Goal: Task Accomplishment & Management: Complete application form

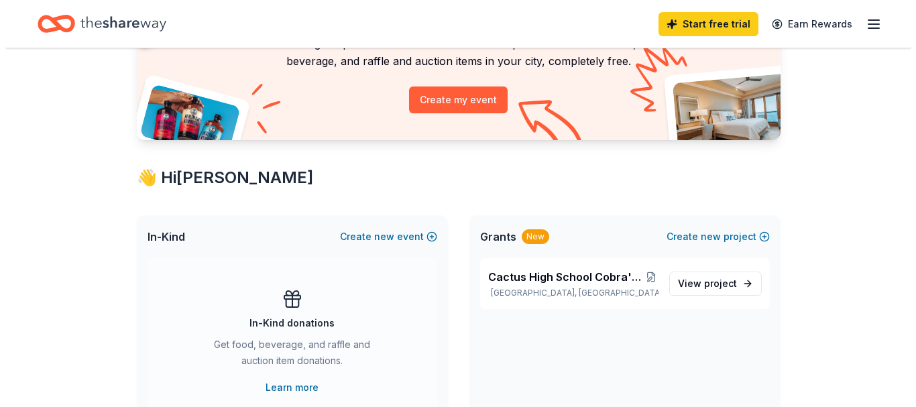
scroll to position [134, 0]
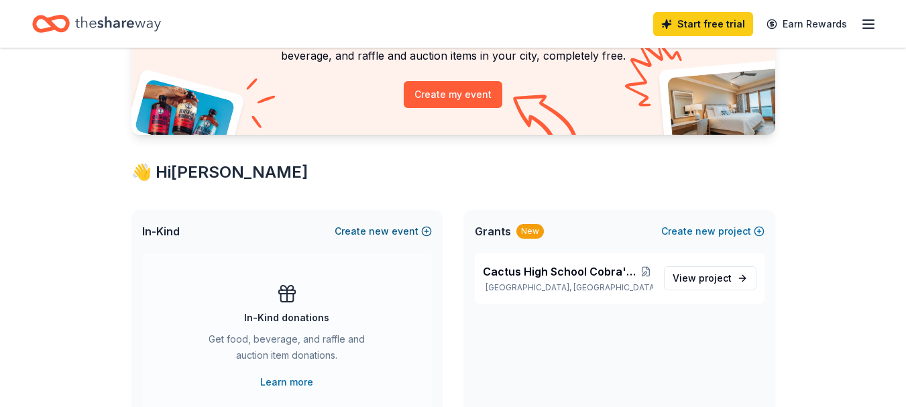
click at [373, 231] on span "new" at bounding box center [379, 231] width 20 height 16
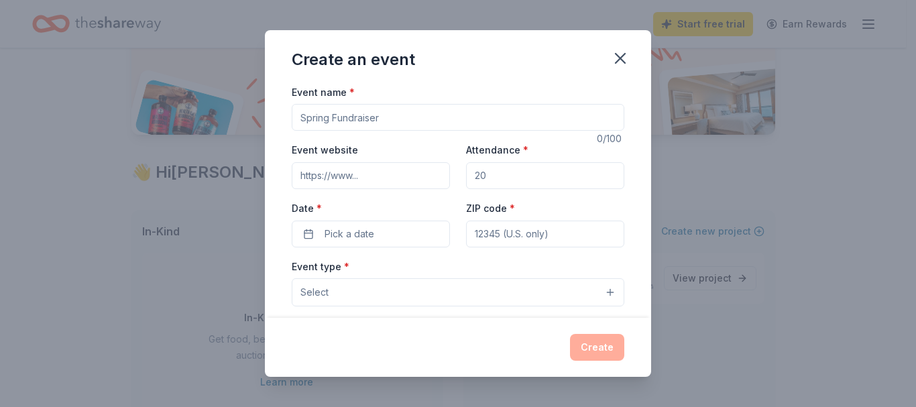
drag, startPoint x: 416, startPoint y: 125, endPoint x: 306, endPoint y: 117, distance: 110.4
click at [306, 115] on input "Event name *" at bounding box center [458, 117] width 333 height 27
type input "2025 PUSD Marching Exhibition"
type input "3000"
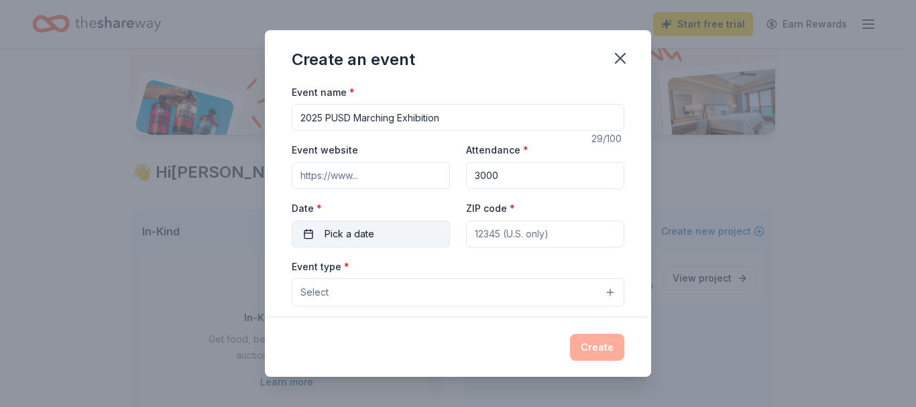
click at [314, 238] on button "Pick a date" at bounding box center [371, 234] width 158 height 27
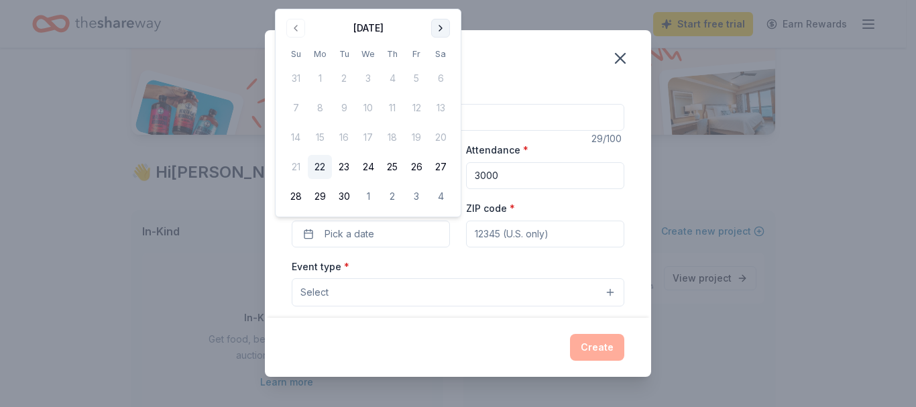
click at [441, 27] on button "Go to next month" at bounding box center [440, 28] width 19 height 19
click at [317, 195] on button "27" at bounding box center [320, 197] width 24 height 24
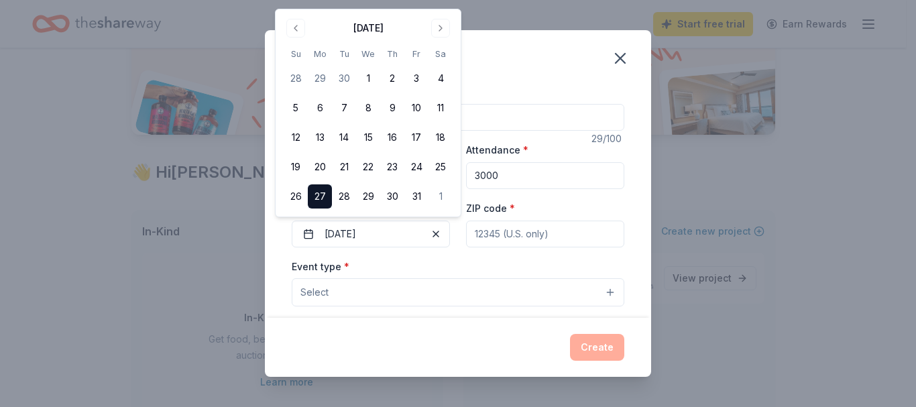
click at [529, 235] on input "ZIP code *" at bounding box center [545, 234] width 158 height 27
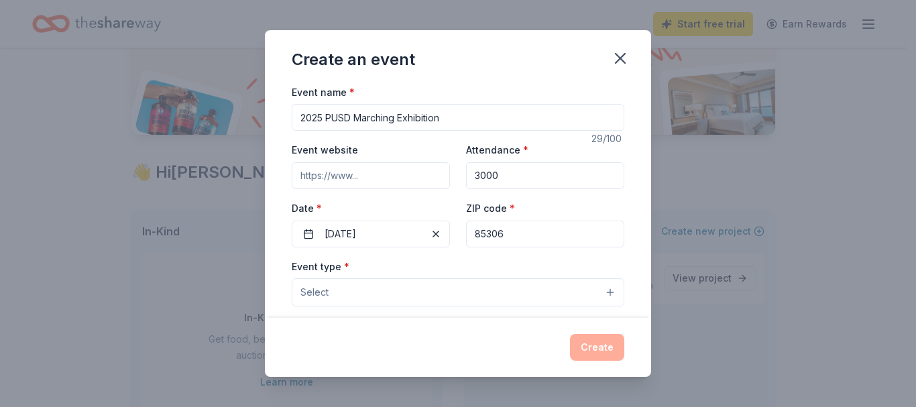
type input "85306"
click at [496, 297] on button "Select" at bounding box center [458, 292] width 333 height 28
click at [425, 299] on button "Select" at bounding box center [458, 292] width 333 height 28
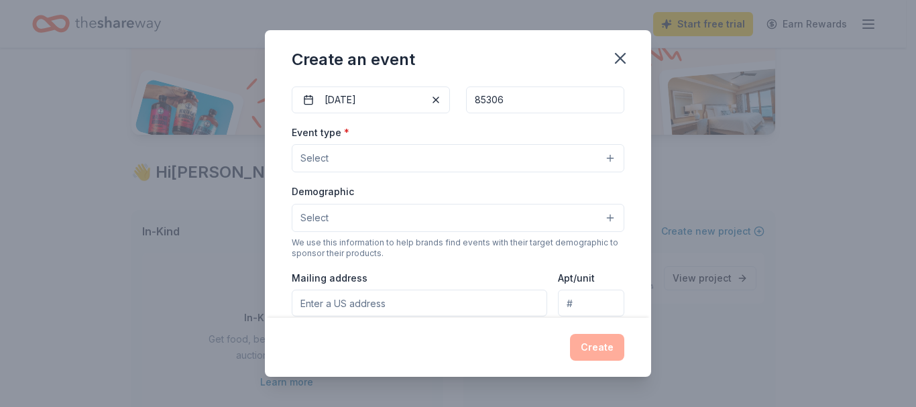
click at [600, 158] on button "Select" at bounding box center [458, 158] width 333 height 28
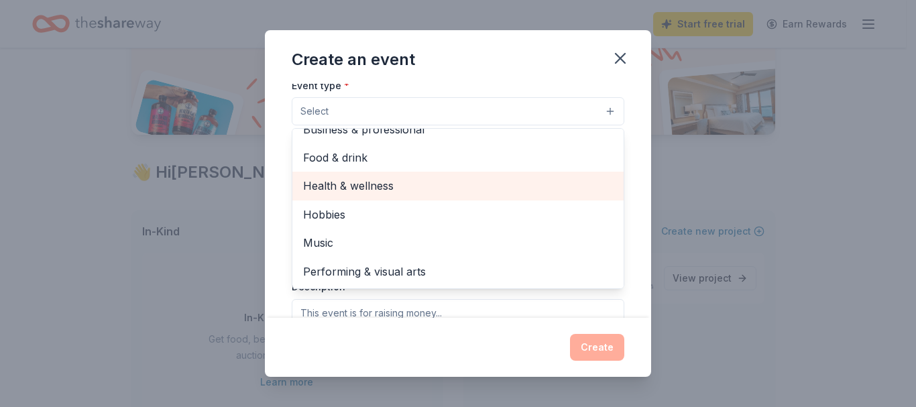
scroll to position [201, 0]
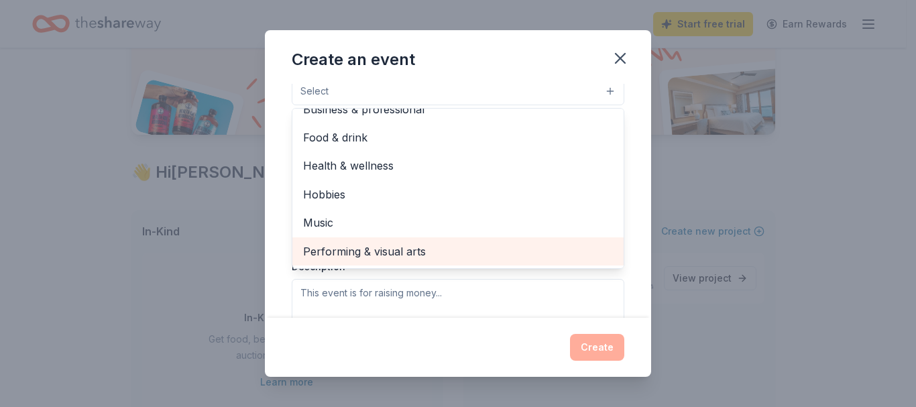
click at [422, 249] on span "Performing & visual arts" at bounding box center [458, 251] width 310 height 17
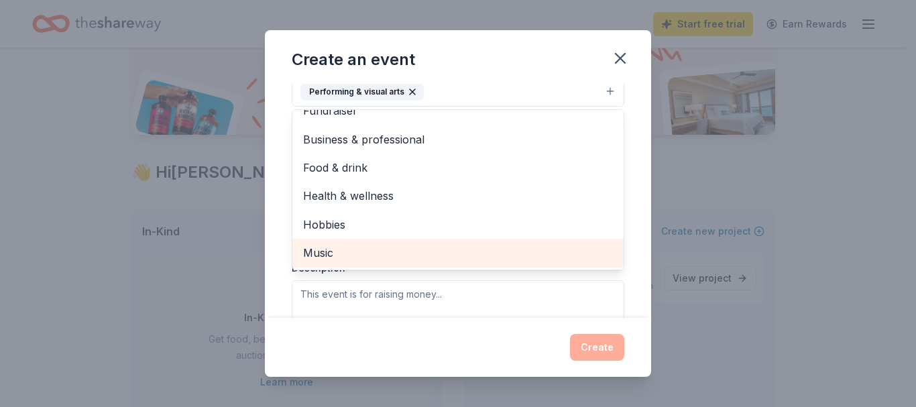
click at [368, 250] on span "Music" at bounding box center [458, 252] width 310 height 17
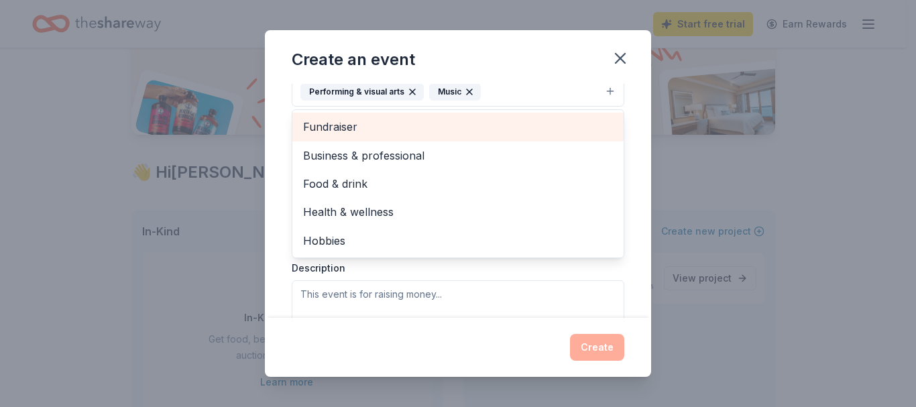
click at [356, 134] on span "Fundraiser" at bounding box center [458, 126] width 310 height 17
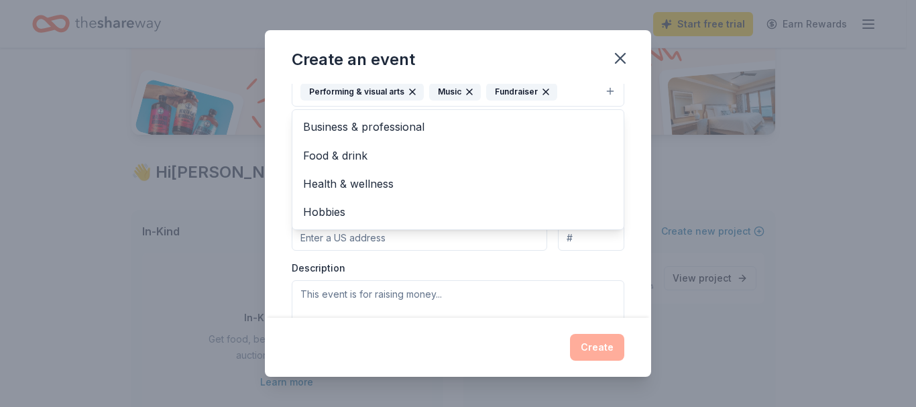
click at [476, 275] on div "Event type * Performing & visual arts Music Fundraiser Business & professional …" at bounding box center [458, 199] width 333 height 284
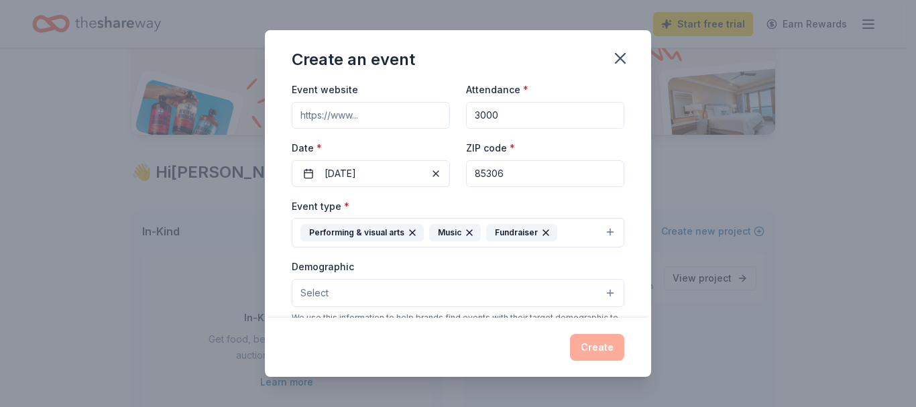
scroll to position [127, 0]
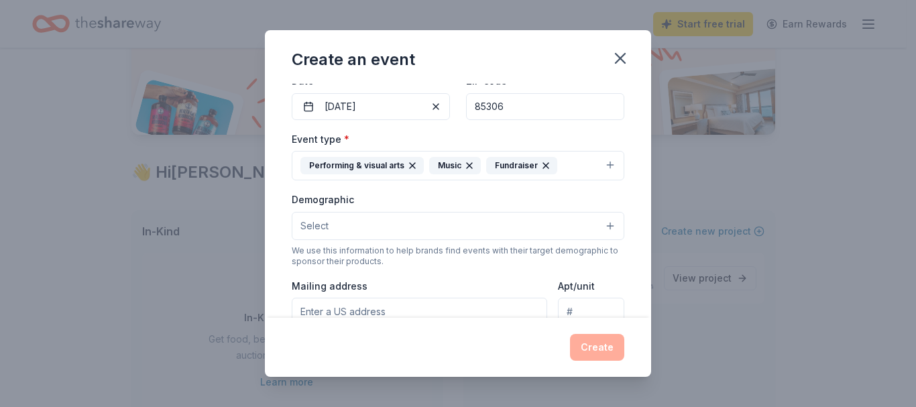
click at [601, 221] on button "Select" at bounding box center [458, 226] width 333 height 28
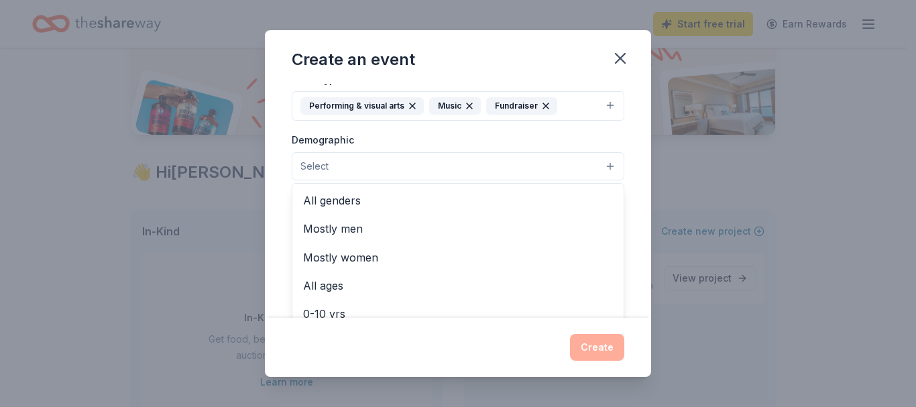
scroll to position [195, 0]
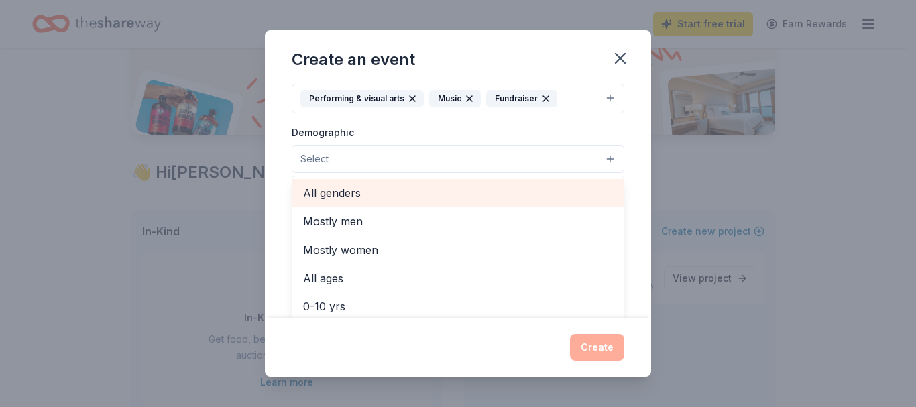
click at [357, 194] on span "All genders" at bounding box center [458, 193] width 310 height 17
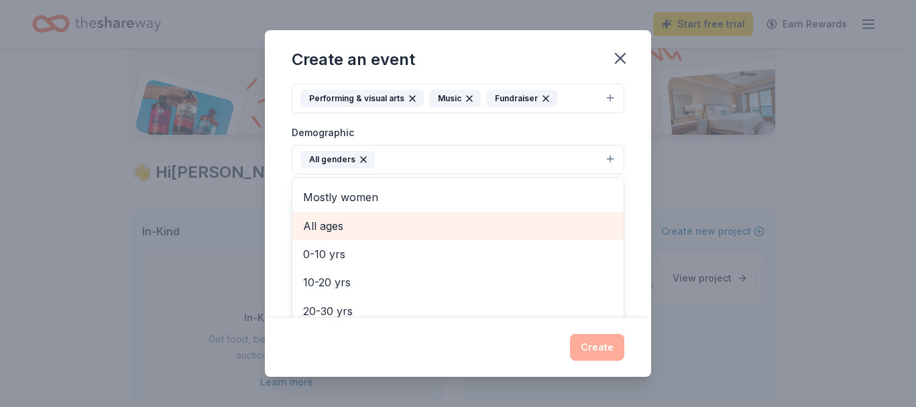
scroll to position [67, 0]
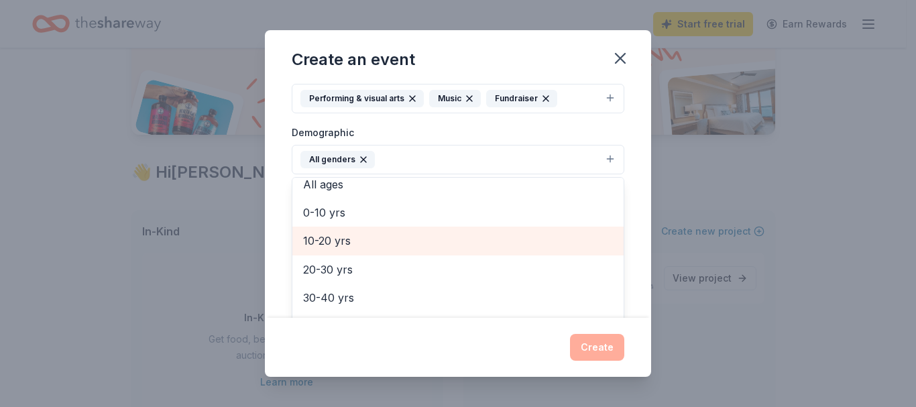
click at [366, 244] on span "10-20 yrs" at bounding box center [458, 240] width 310 height 17
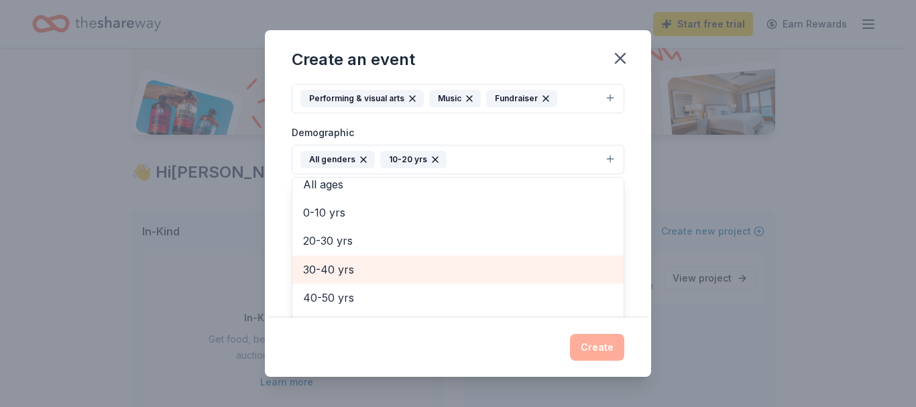
click at [362, 265] on span "30-40 yrs" at bounding box center [458, 269] width 310 height 17
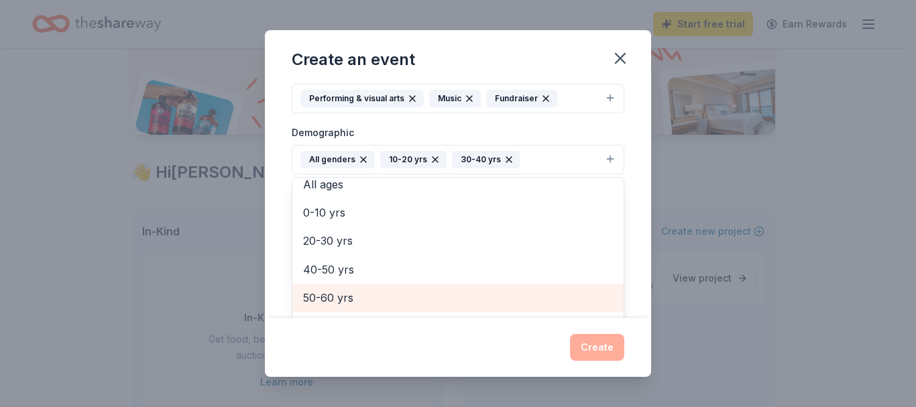
click at [376, 297] on span "50-60 yrs" at bounding box center [458, 297] width 310 height 17
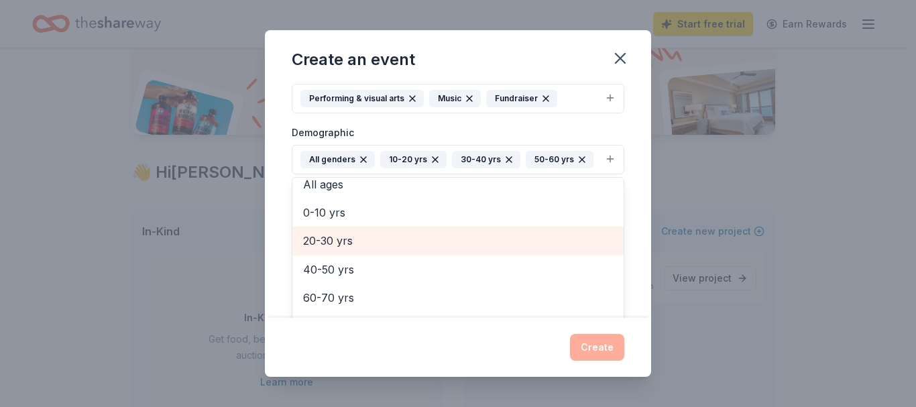
click at [362, 246] on span "20-30 yrs" at bounding box center [458, 240] width 310 height 17
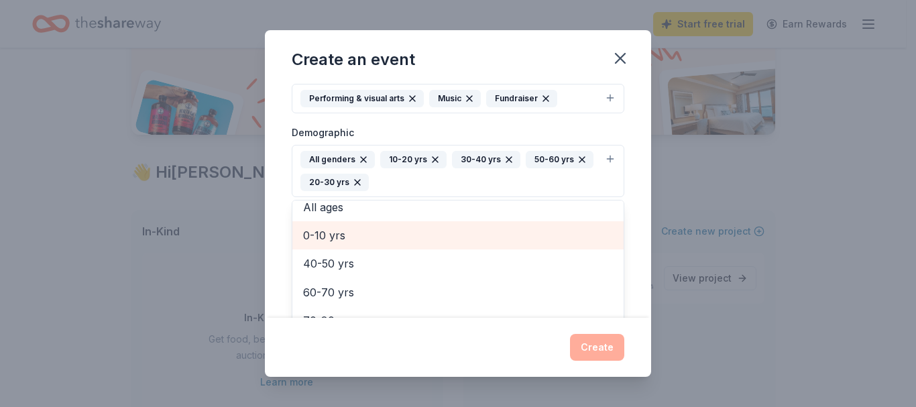
click at [365, 237] on span "0-10 yrs" at bounding box center [458, 235] width 310 height 17
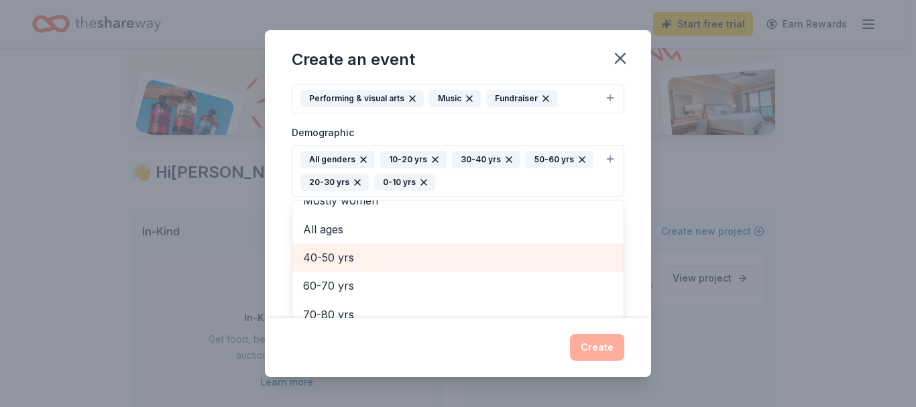
click at [380, 263] on span "40-50 yrs" at bounding box center [458, 257] width 310 height 17
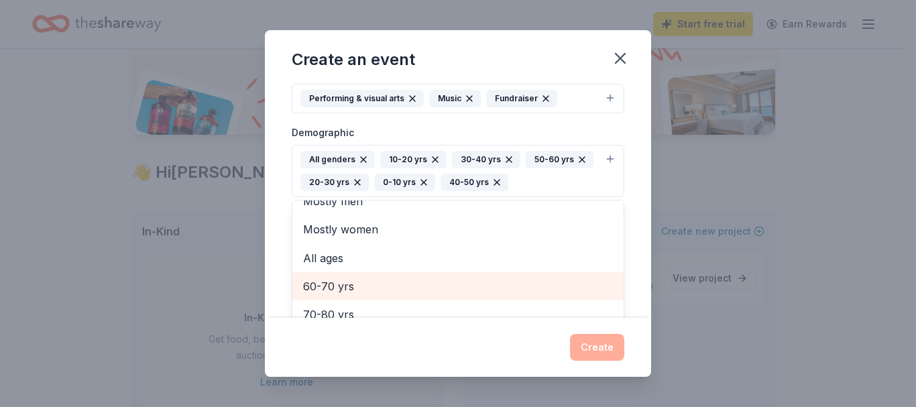
click at [381, 285] on span "60-70 yrs" at bounding box center [458, 286] width 310 height 17
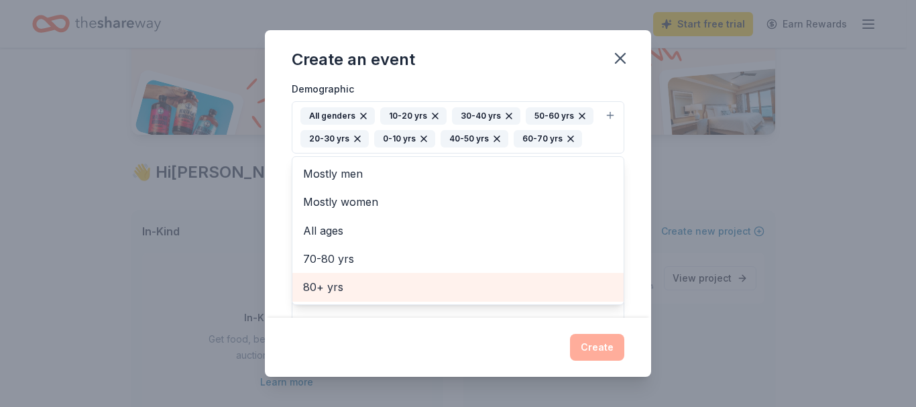
scroll to position [262, 0]
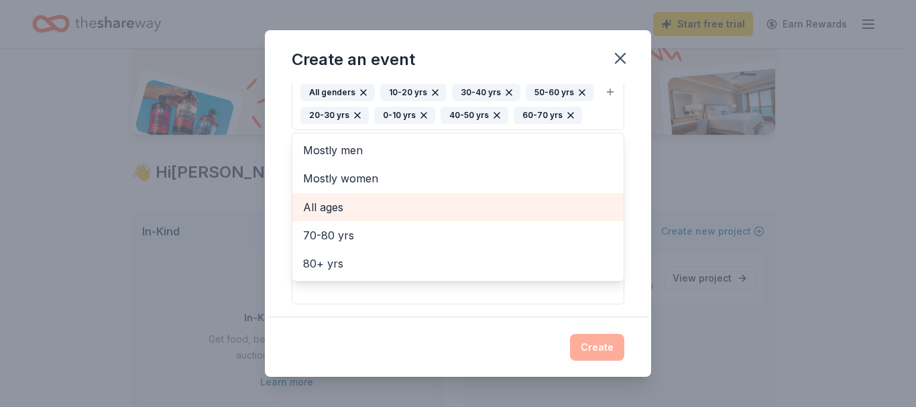
click at [353, 204] on span "All ages" at bounding box center [458, 207] width 310 height 17
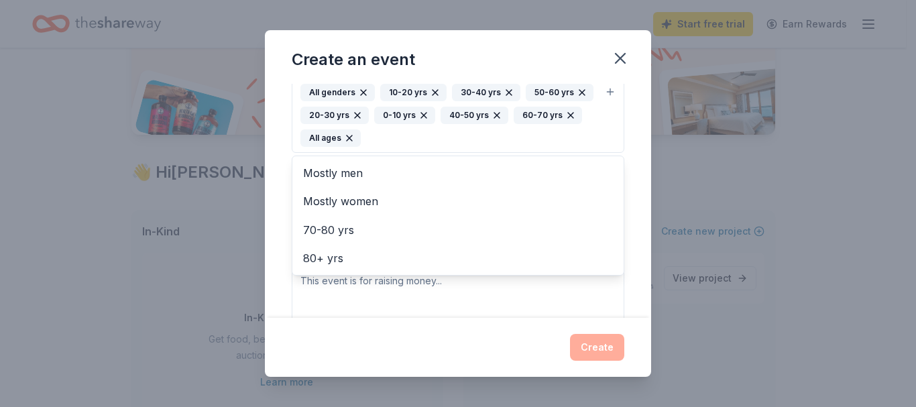
click at [523, 345] on div "Create an event Event name * 2025 PUSD Marching Exhibition 29 /100 Event websit…" at bounding box center [458, 204] width 386 height 348
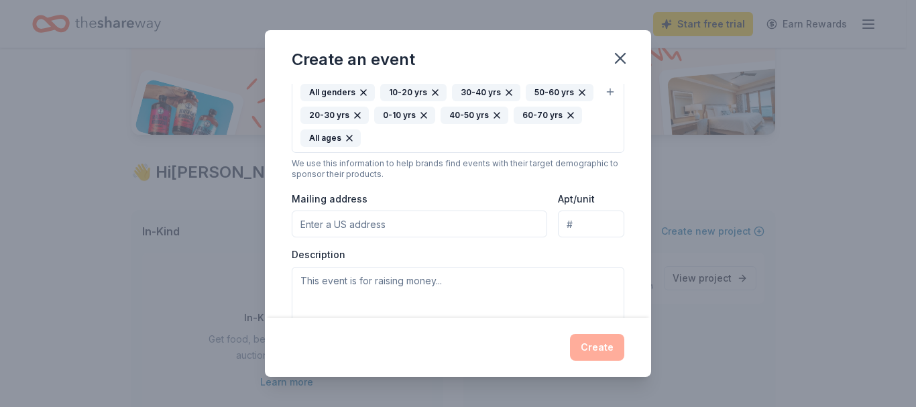
scroll to position [256, 0]
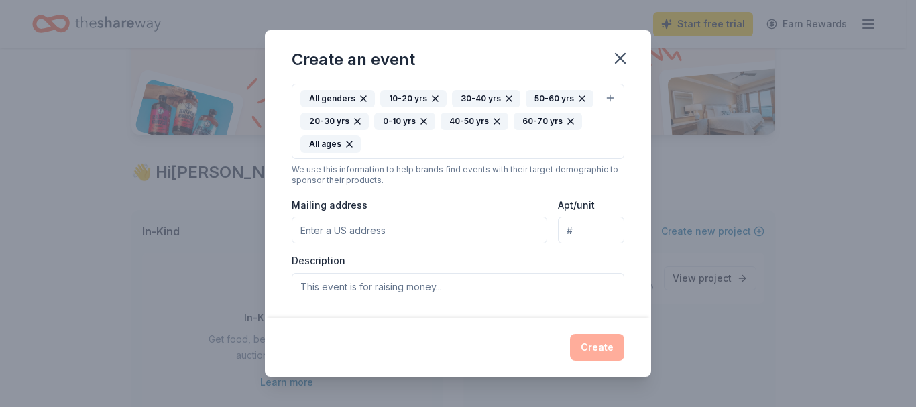
click at [443, 236] on input "Mailing address" at bounding box center [420, 230] width 256 height 27
type input "6139 W ZOE ELLA WAY"
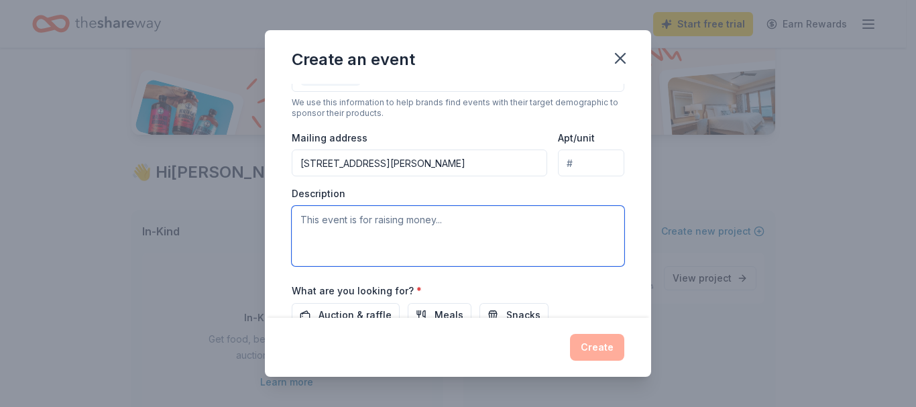
click at [460, 238] on textarea at bounding box center [458, 236] width 333 height 60
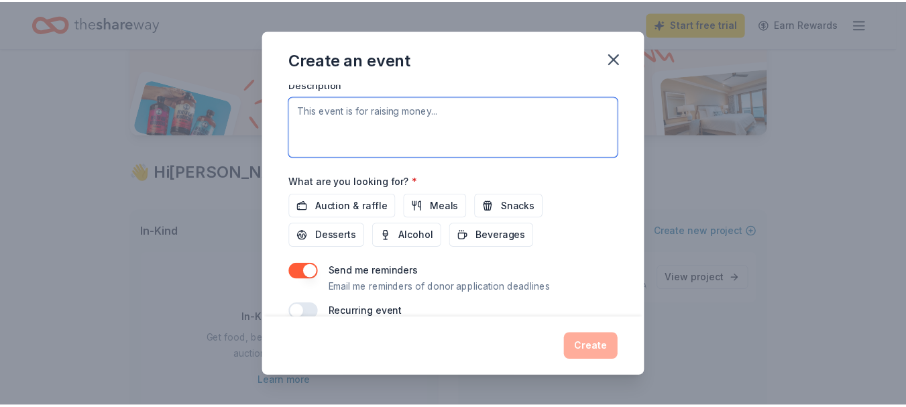
scroll to position [455, 0]
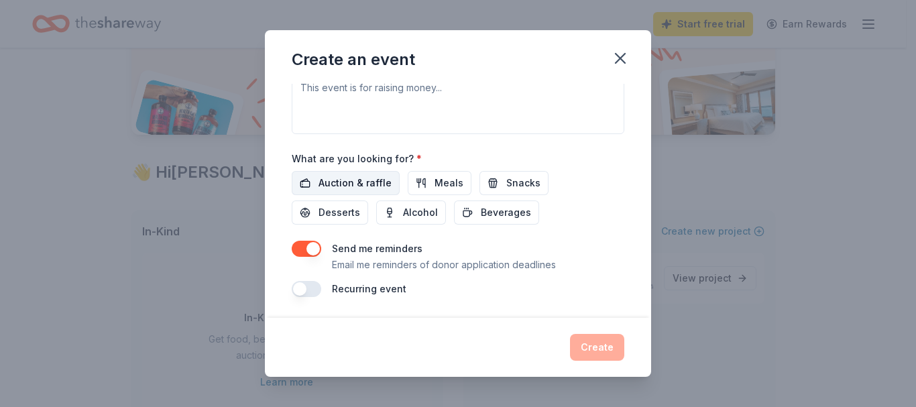
click at [366, 185] on span "Auction & raffle" at bounding box center [355, 183] width 73 height 16
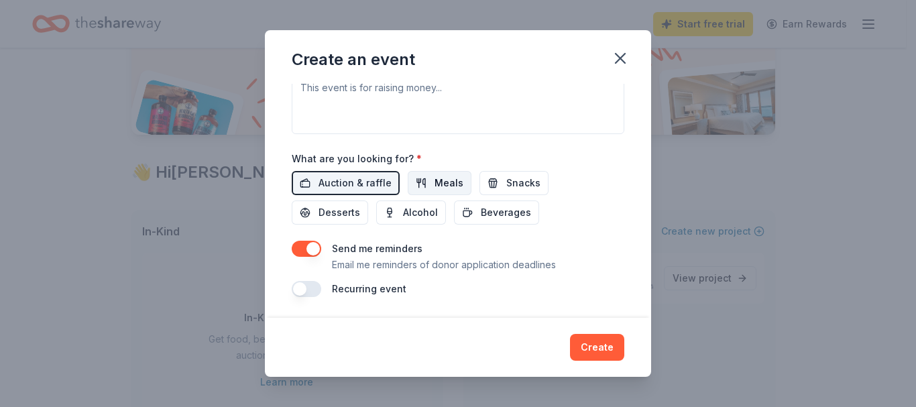
click at [447, 187] on span "Meals" at bounding box center [449, 183] width 29 height 16
click at [515, 185] on span "Snacks" at bounding box center [524, 183] width 34 height 16
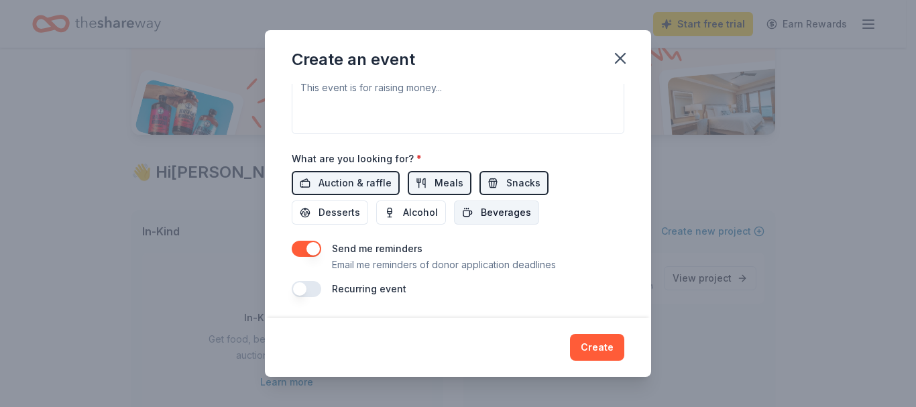
click at [494, 214] on span "Beverages" at bounding box center [506, 213] width 50 height 16
click at [326, 216] on span "Desserts" at bounding box center [340, 213] width 42 height 16
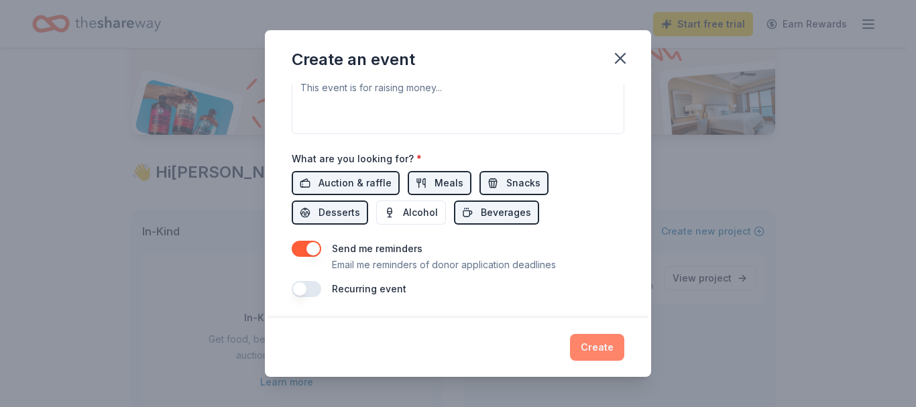
click at [599, 344] on button "Create" at bounding box center [597, 347] width 54 height 27
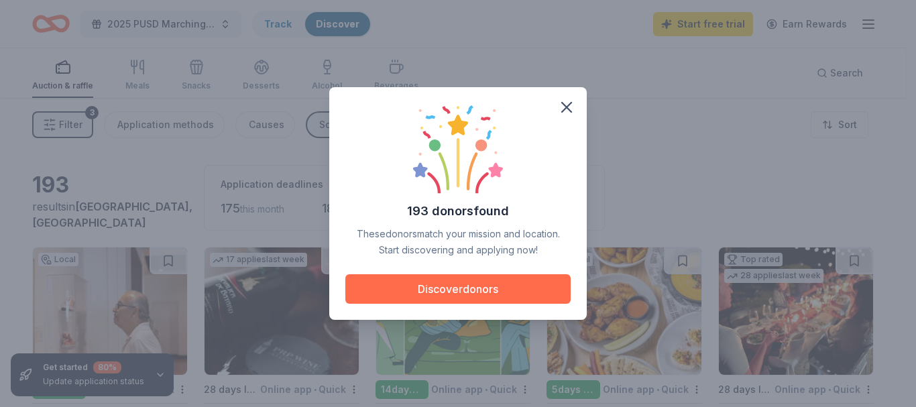
click at [510, 293] on button "Discover donors" at bounding box center [458, 289] width 225 height 30
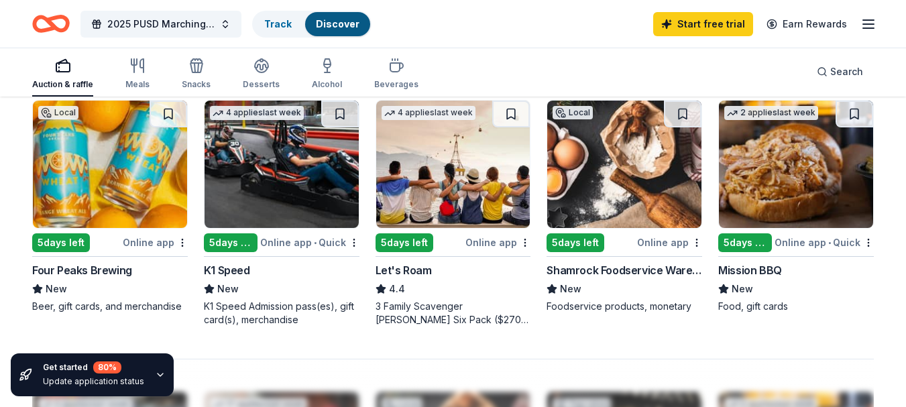
scroll to position [939, 0]
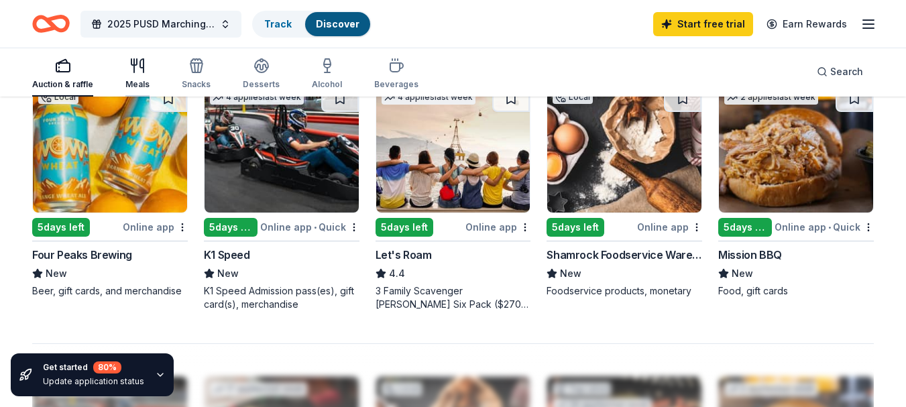
click at [143, 74] on div "Meals" at bounding box center [137, 74] width 24 height 32
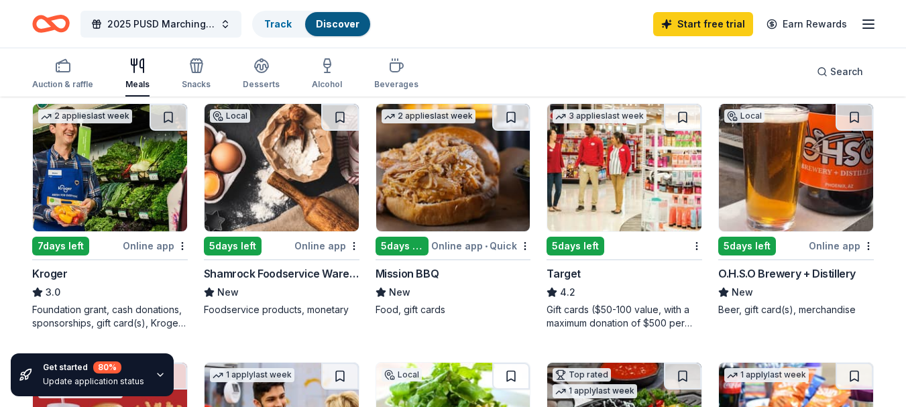
scroll to position [470, 0]
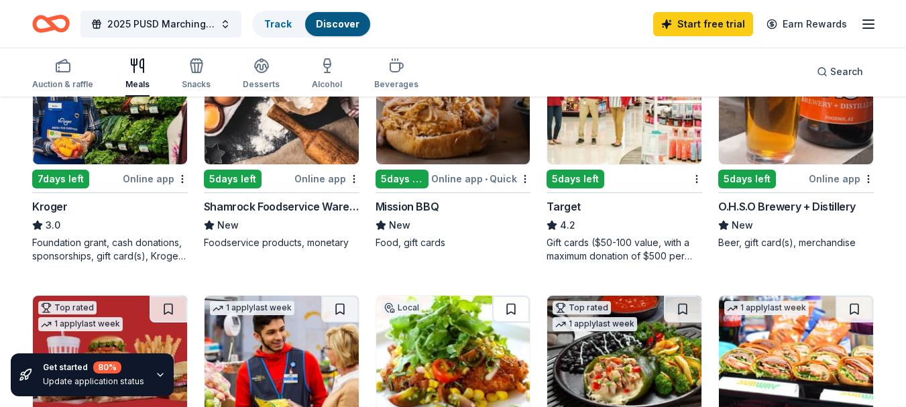
click at [148, 178] on div "Online app" at bounding box center [155, 178] width 65 height 17
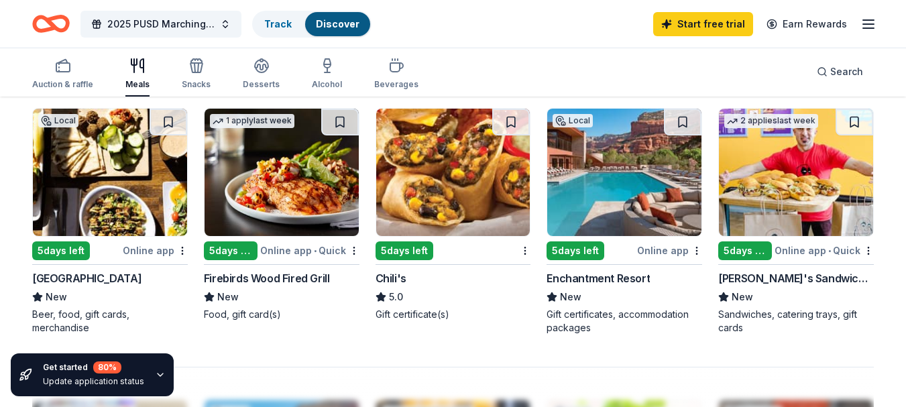
scroll to position [939, 0]
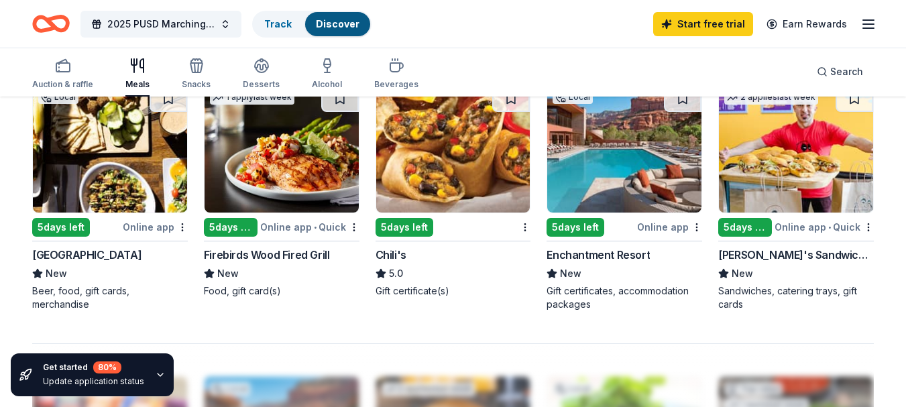
click at [603, 254] on div "Enchantment Resort" at bounding box center [598, 255] width 103 height 16
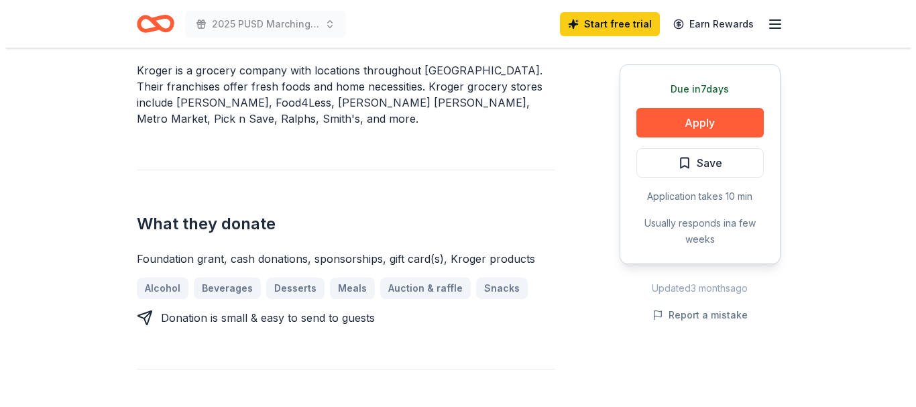
scroll to position [470, 0]
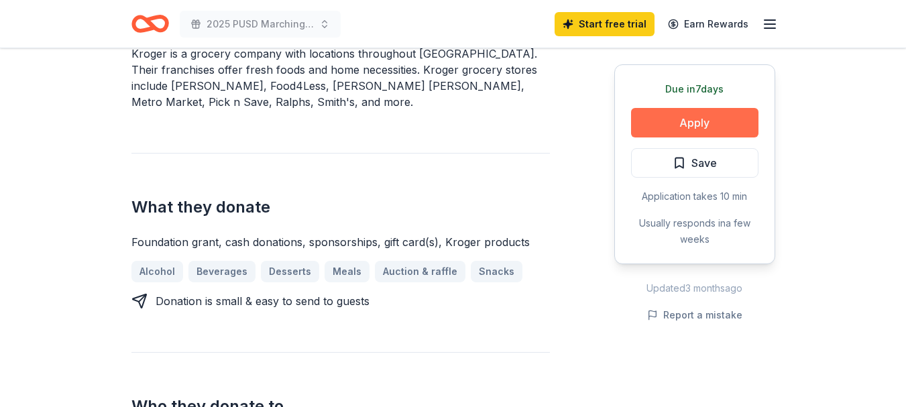
click at [699, 119] on button "Apply" at bounding box center [694, 123] width 127 height 30
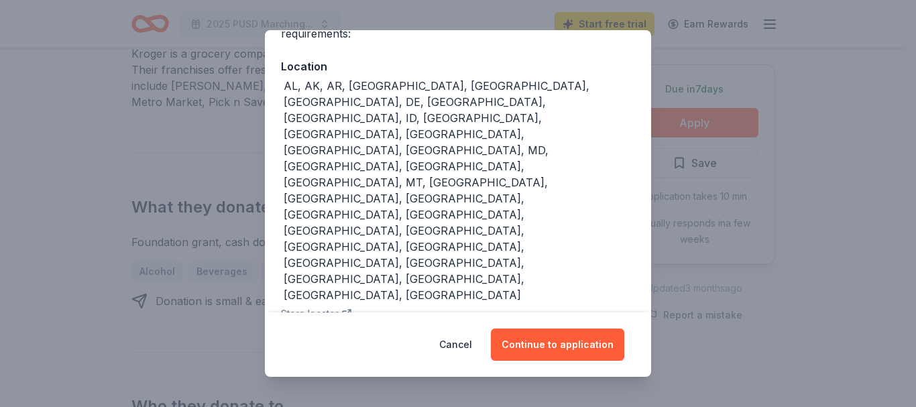
scroll to position [159, 0]
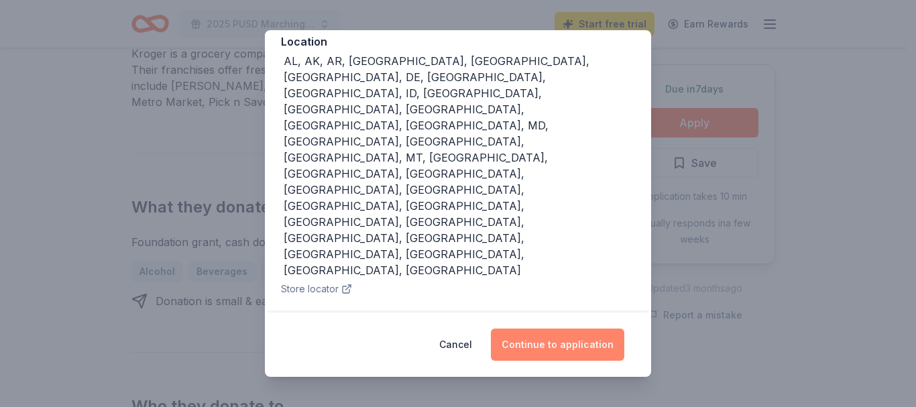
click at [572, 348] on button "Continue to application" at bounding box center [558, 345] width 134 height 32
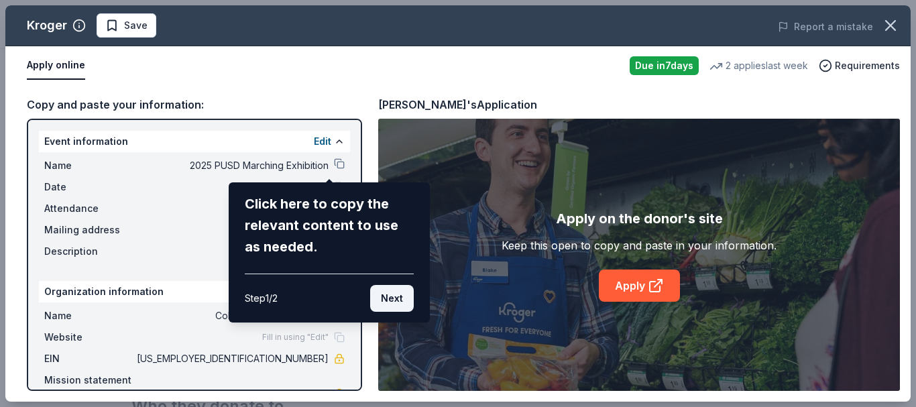
click at [387, 300] on button "Next" at bounding box center [392, 298] width 44 height 27
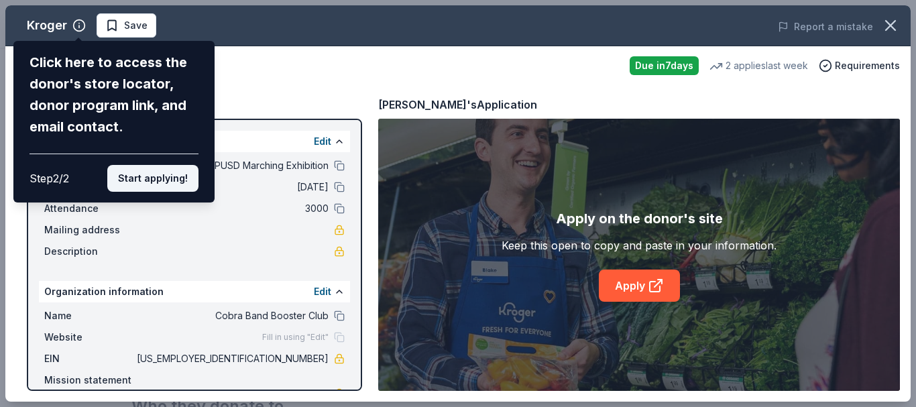
click at [183, 185] on button "Start applying!" at bounding box center [152, 178] width 91 height 27
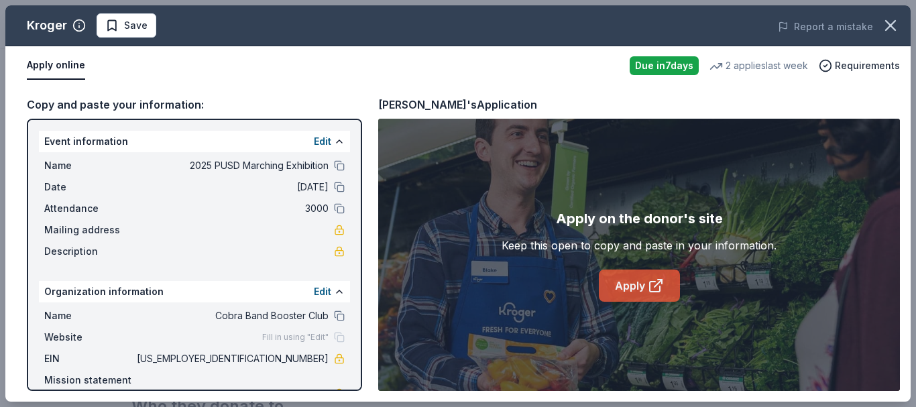
click at [641, 289] on link "Apply" at bounding box center [639, 286] width 81 height 32
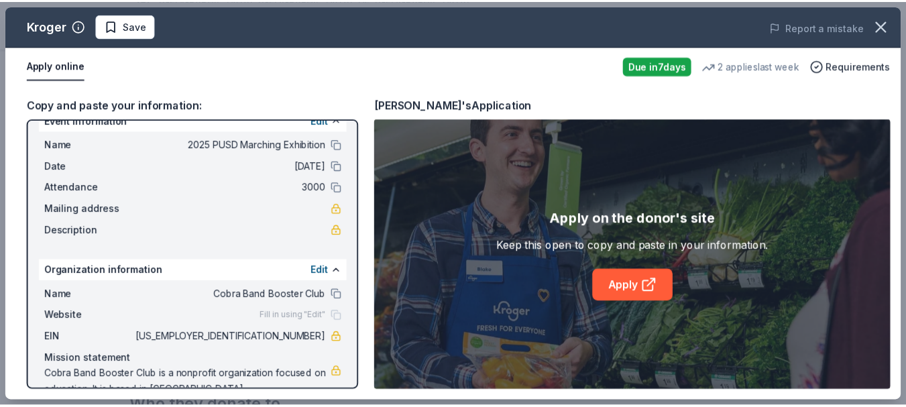
scroll to position [0, 0]
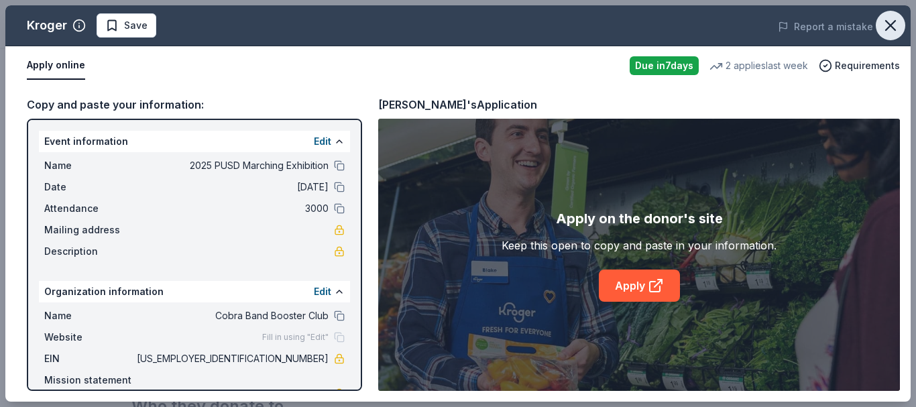
click at [887, 25] on icon "button" at bounding box center [891, 25] width 19 height 19
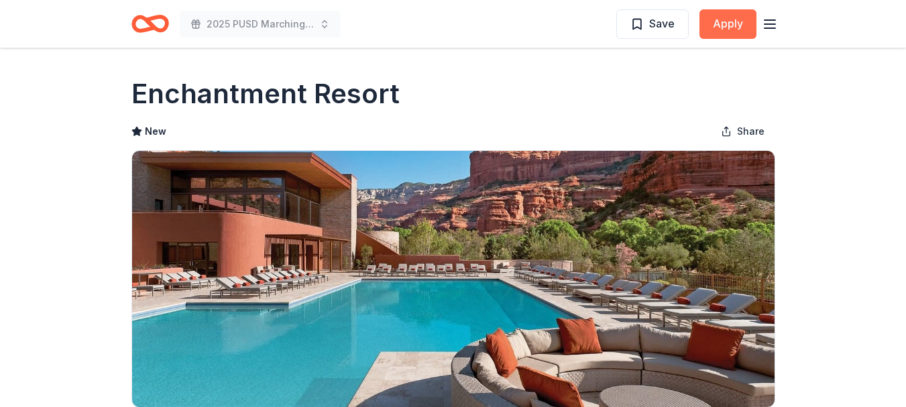
click at [726, 20] on button "Apply" at bounding box center [728, 24] width 57 height 30
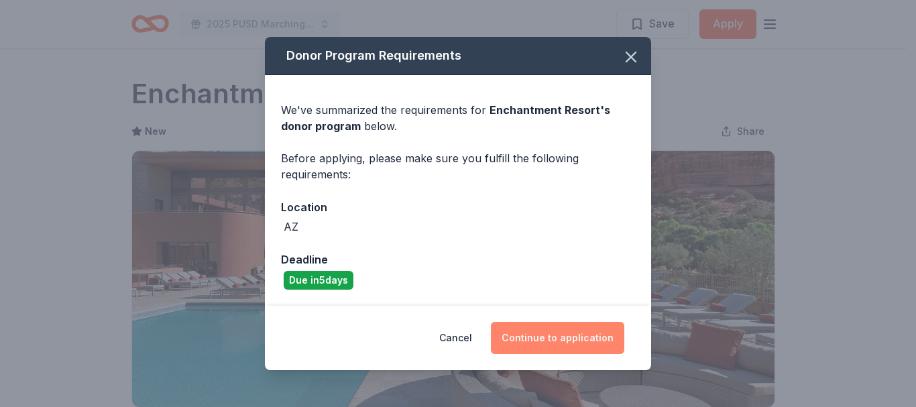
click at [556, 341] on button "Continue to application" at bounding box center [558, 338] width 134 height 32
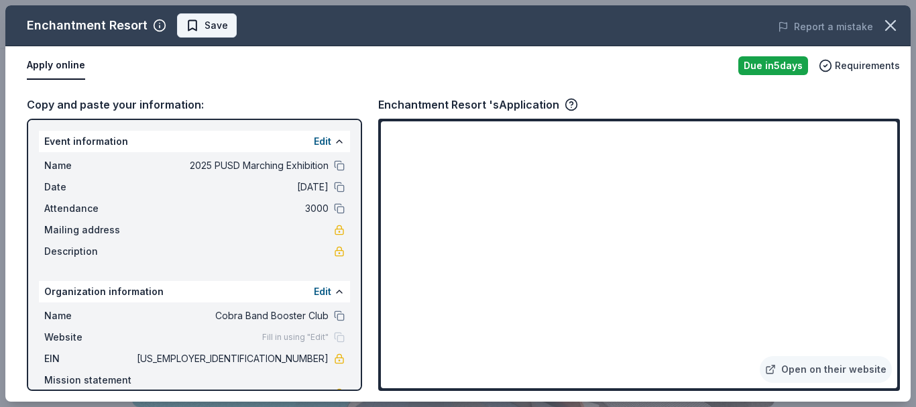
click at [196, 27] on span "Save" at bounding box center [207, 25] width 42 height 16
click at [334, 166] on button at bounding box center [339, 165] width 11 height 11
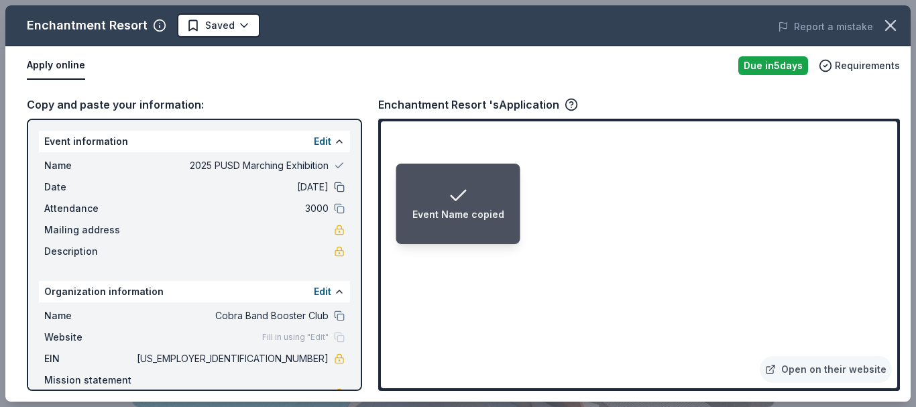
click at [334, 187] on button at bounding box center [339, 187] width 11 height 11
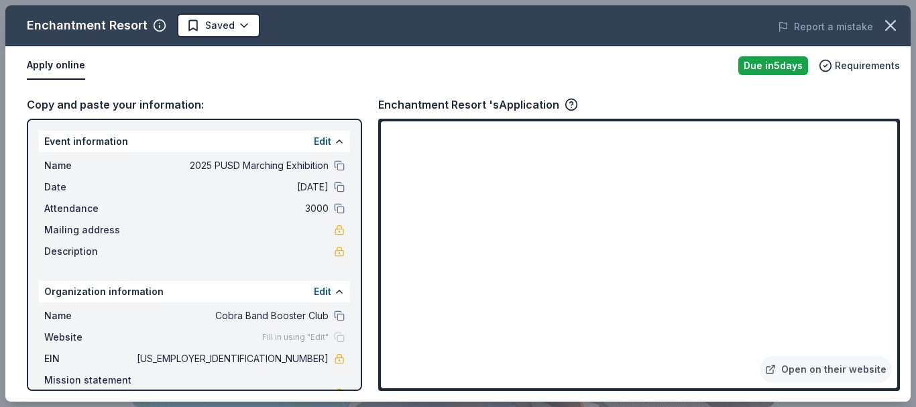
click at [61, 71] on button "Apply online" at bounding box center [56, 66] width 58 height 28
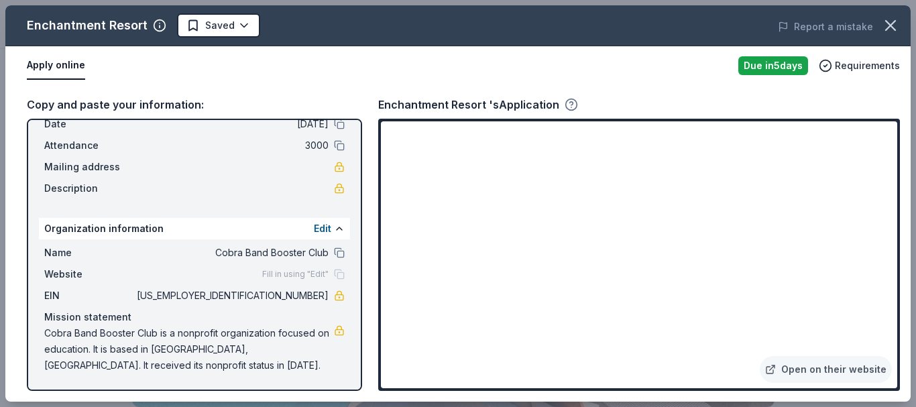
click at [570, 103] on icon "button" at bounding box center [571, 103] width 3 height 3
